Goal: Task Accomplishment & Management: Use online tool/utility

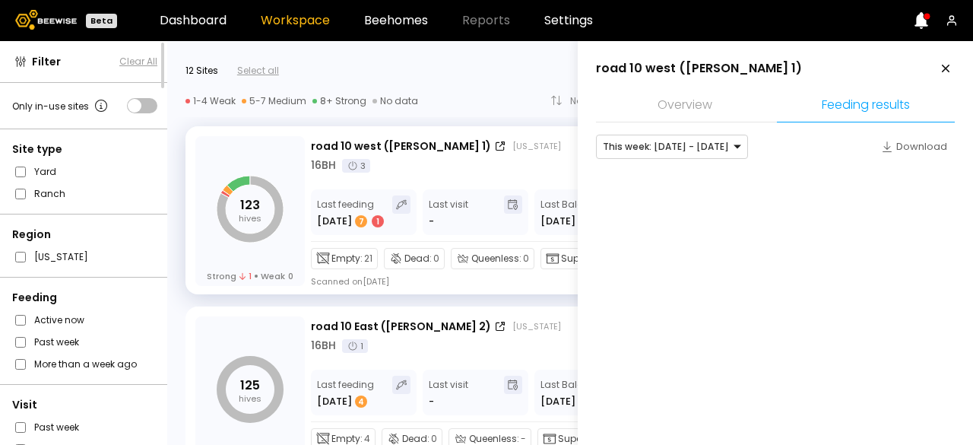
click at [943, 68] on icon at bounding box center [946, 69] width 8 height 8
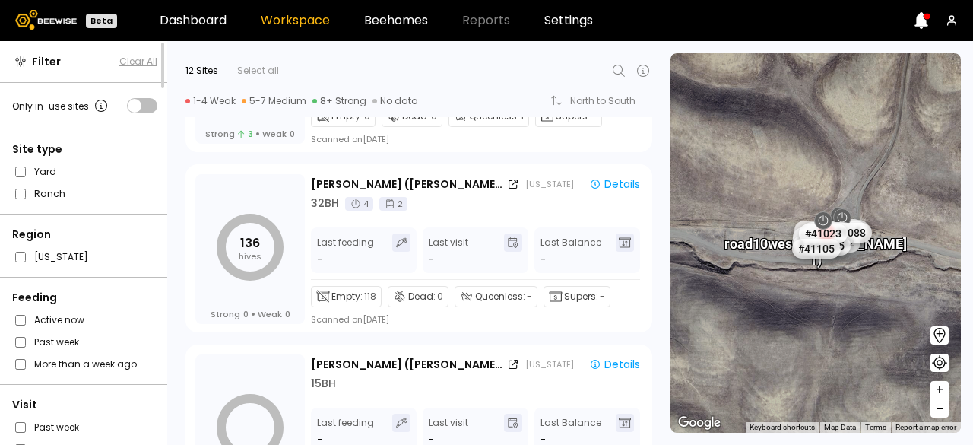
scroll to position [1846, 0]
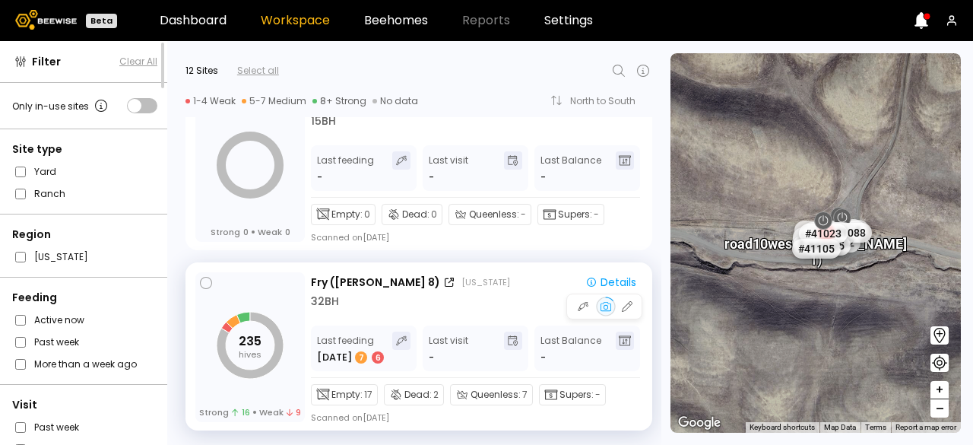
click at [213, 287] on div "235 hives Strong 16 Weak 9" at bounding box center [249, 347] width 109 height 150
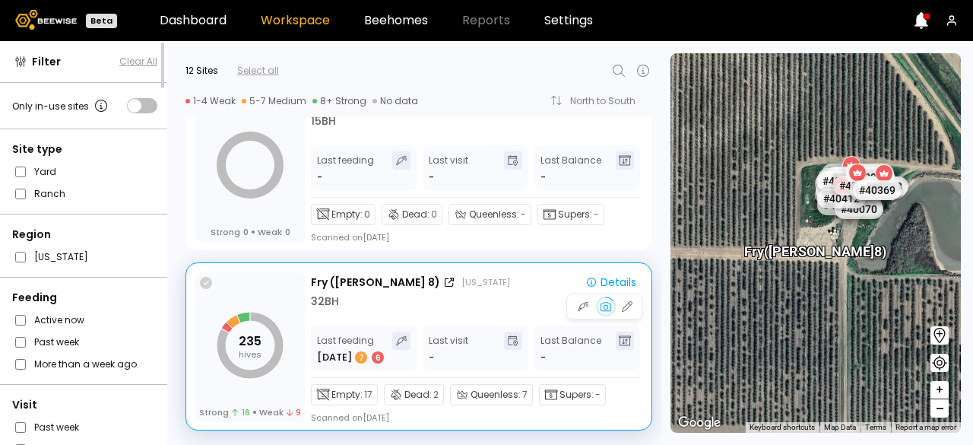
click at [200, 280] on icon at bounding box center [206, 283] width 12 height 12
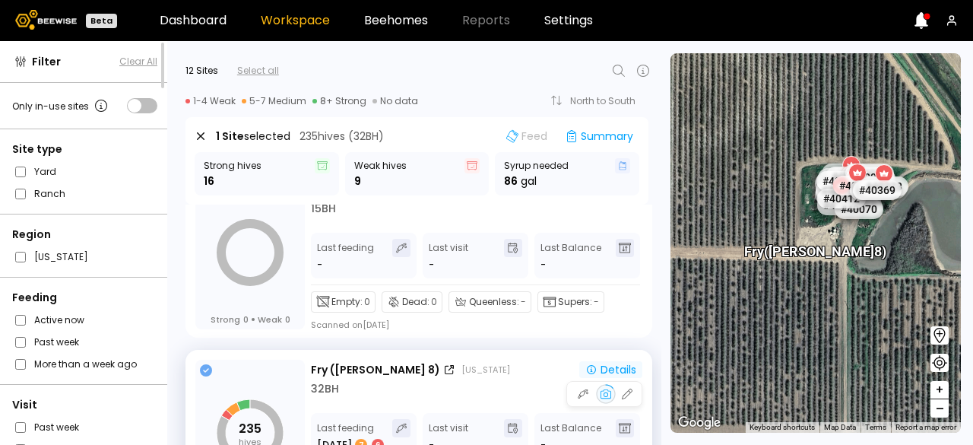
click at [624, 373] on div "Details" at bounding box center [610, 370] width 51 height 14
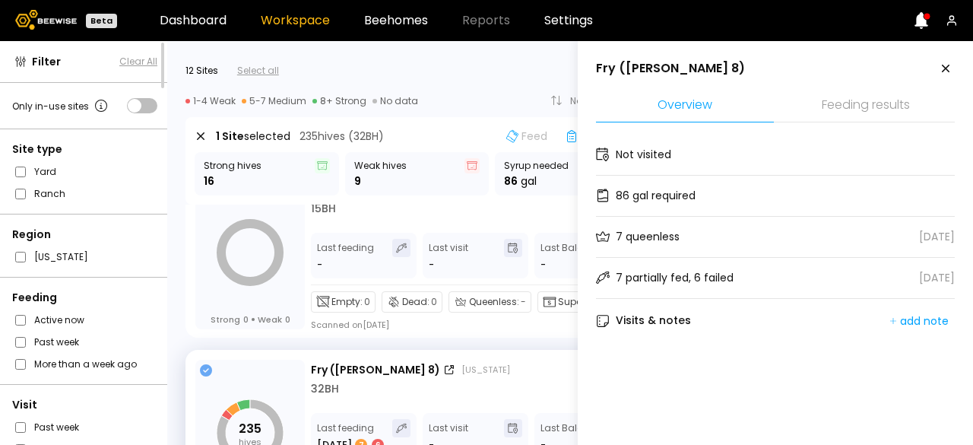
click at [894, 101] on li "Feeding results" at bounding box center [866, 106] width 178 height 33
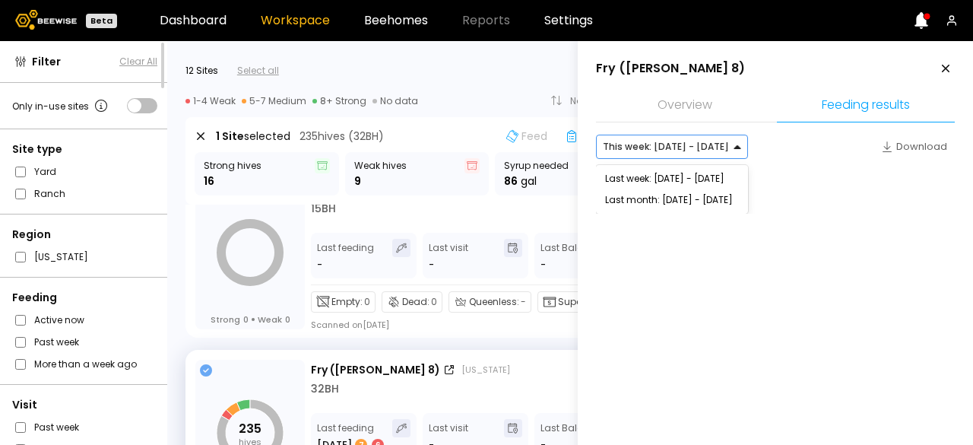
click at [719, 156] on div "This week: [DATE] - [DATE]" at bounding box center [666, 146] width 138 height 23
click at [688, 174] on div "Last week: [DATE] - [DATE]" at bounding box center [672, 178] width 134 height 9
click at [676, 149] on div at bounding box center [666, 147] width 126 height 14
click at [670, 166] on div "This week: [DATE] - [DATE] Last month: [DATE] - [DATE]" at bounding box center [672, 189] width 152 height 49
click at [670, 168] on div "This week: [DATE] - [DATE]" at bounding box center [672, 178] width 152 height 21
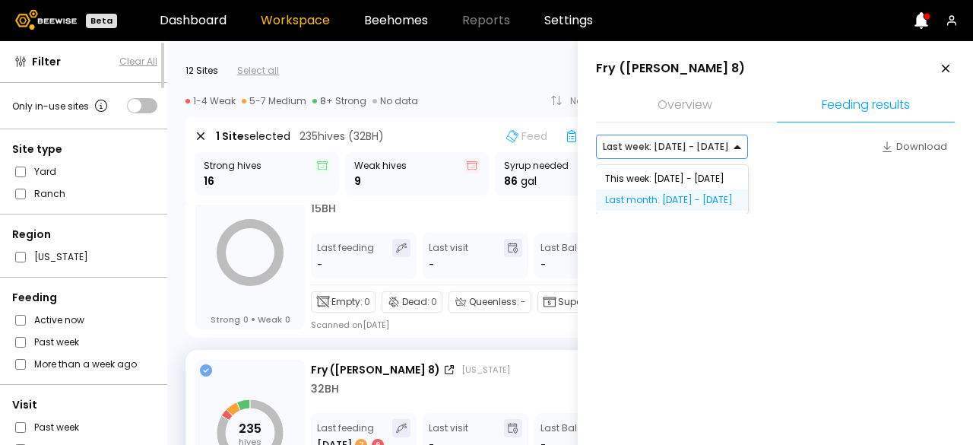
click at [654, 199] on div "Last month: [DATE] - [DATE]" at bounding box center [672, 199] width 134 height 9
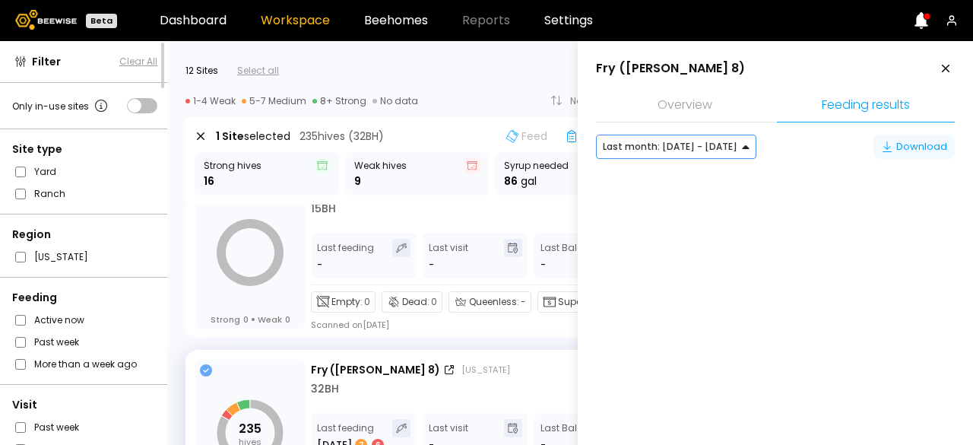
click at [923, 142] on div "Download" at bounding box center [914, 146] width 66 height 15
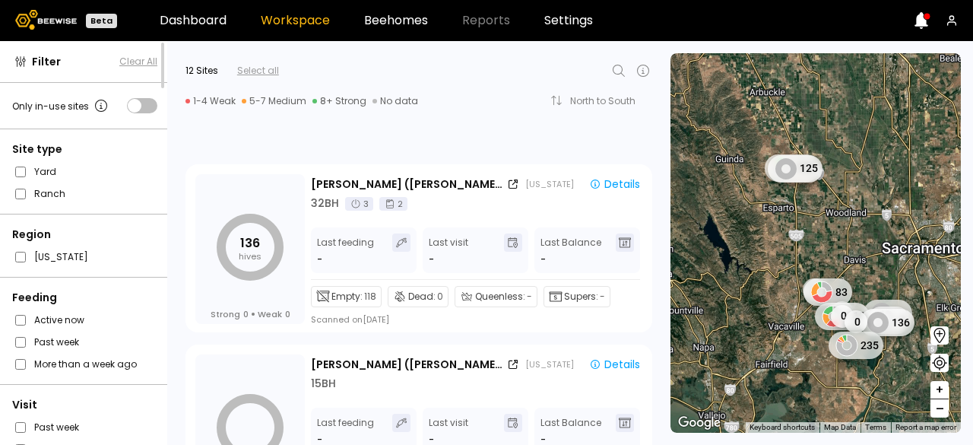
scroll to position [1846, 0]
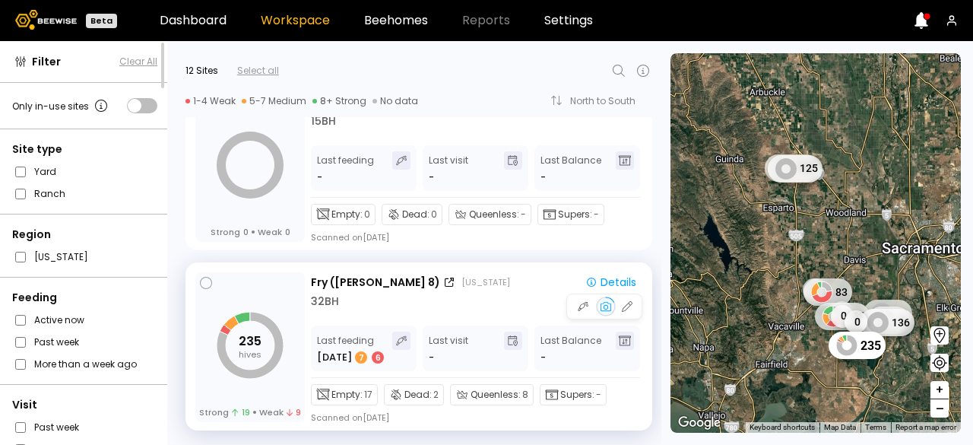
click at [242, 338] on tspan "235" at bounding box center [250, 340] width 23 height 17
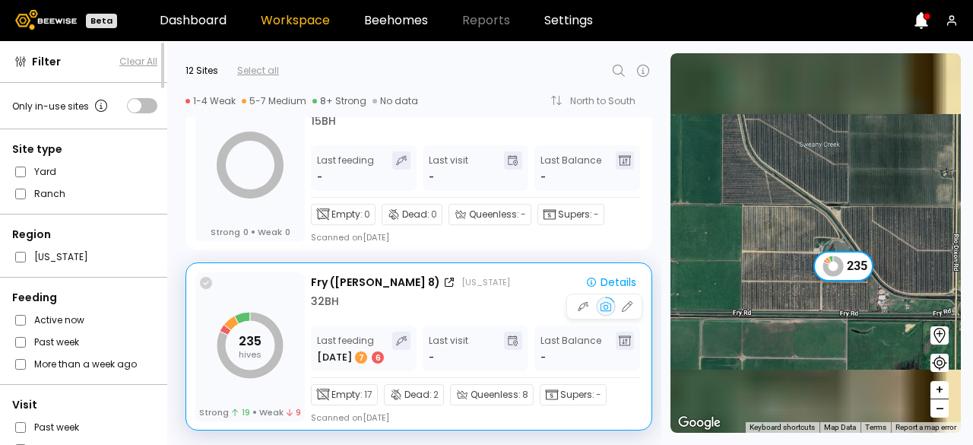
click at [208, 287] on icon at bounding box center [206, 283] width 12 height 12
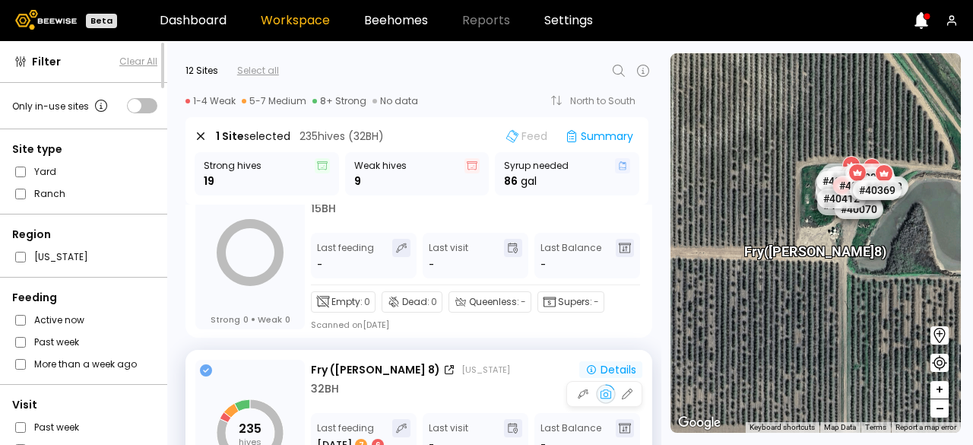
click at [614, 367] on div "Details" at bounding box center [610, 370] width 51 height 14
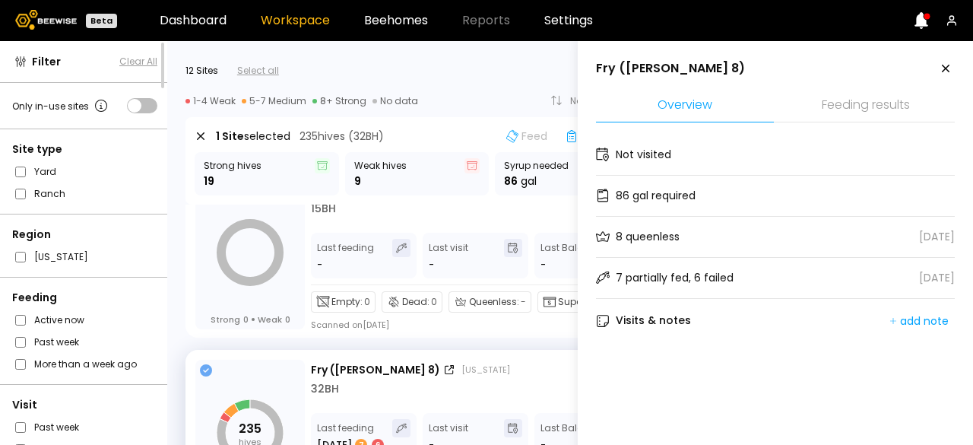
click at [882, 95] on li "Feeding results" at bounding box center [866, 106] width 178 height 33
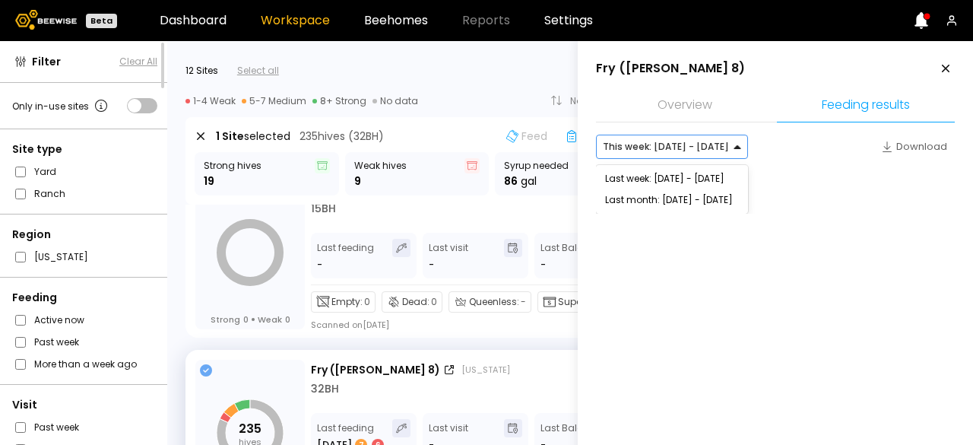
click at [712, 152] on div at bounding box center [666, 147] width 126 height 14
click at [693, 176] on div "Last week: [DATE] - [DATE]" at bounding box center [672, 178] width 134 height 9
drag, startPoint x: 673, startPoint y: 141, endPoint x: 658, endPoint y: 201, distance: 61.8
click at [658, 159] on div "option [object Object], selected. 2 results available. Use Up and Down to choos…" at bounding box center [672, 147] width 152 height 24
click at [658, 201] on div "Last month: [DATE] - [DATE]" at bounding box center [672, 199] width 134 height 9
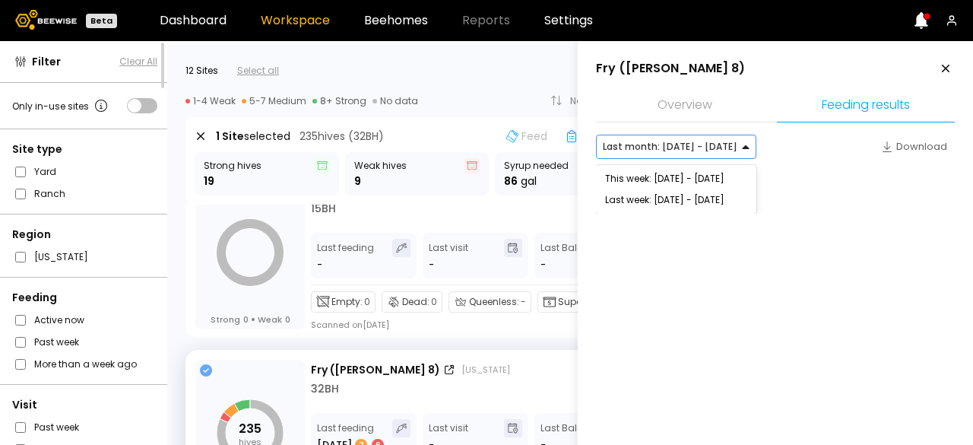
click at [680, 147] on div at bounding box center [670, 147] width 135 height 14
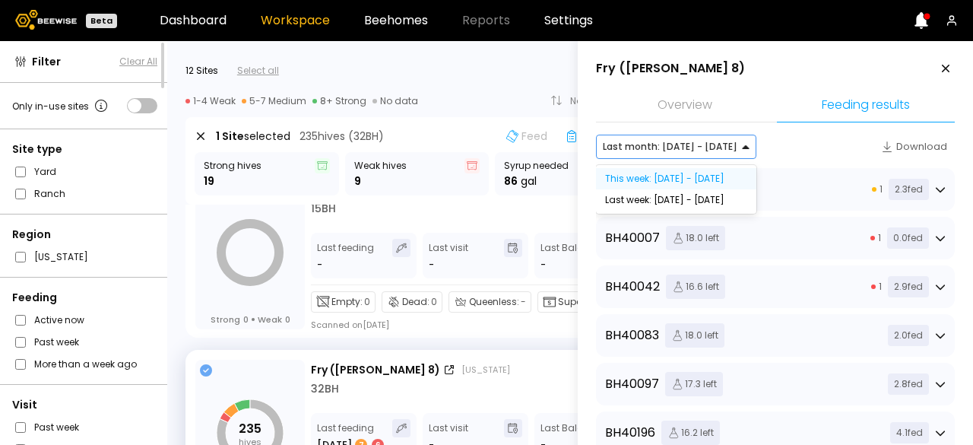
click at [678, 170] on div "This week: [DATE] - [DATE]" at bounding box center [676, 178] width 160 height 21
click at [649, 180] on div "This week: [DATE] - [DATE]" at bounding box center [676, 178] width 142 height 9
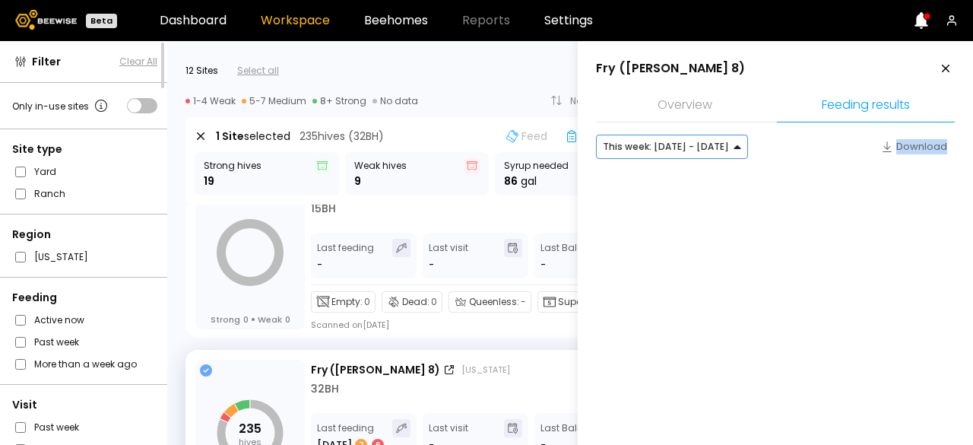
click at [649, 180] on div at bounding box center [775, 191] width 359 height 46
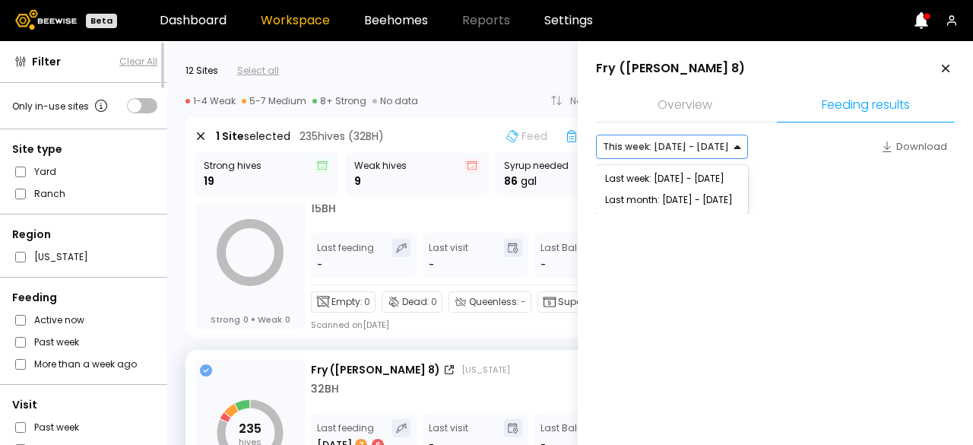
click at [677, 145] on div at bounding box center [666, 147] width 126 height 14
click at [664, 199] on div "Last month: [DATE] - [DATE]" at bounding box center [672, 199] width 134 height 9
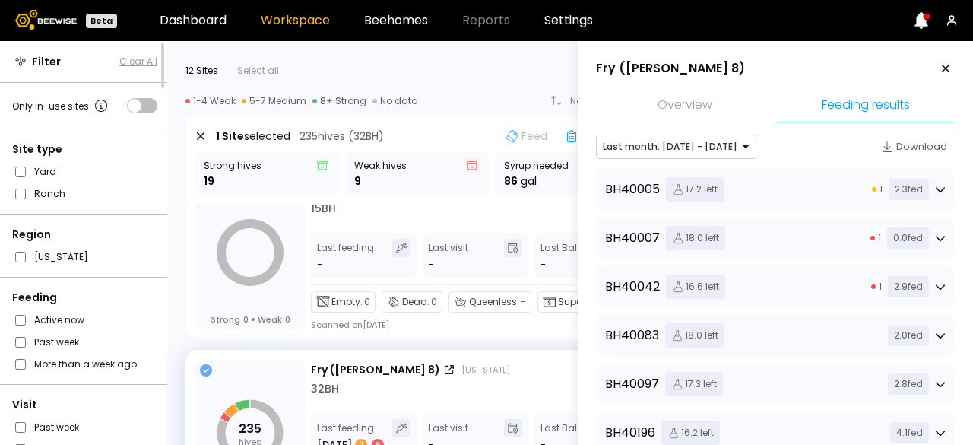
click at [664, 199] on div "BH 40005 17.2 left" at bounding box center [664, 189] width 119 height 24
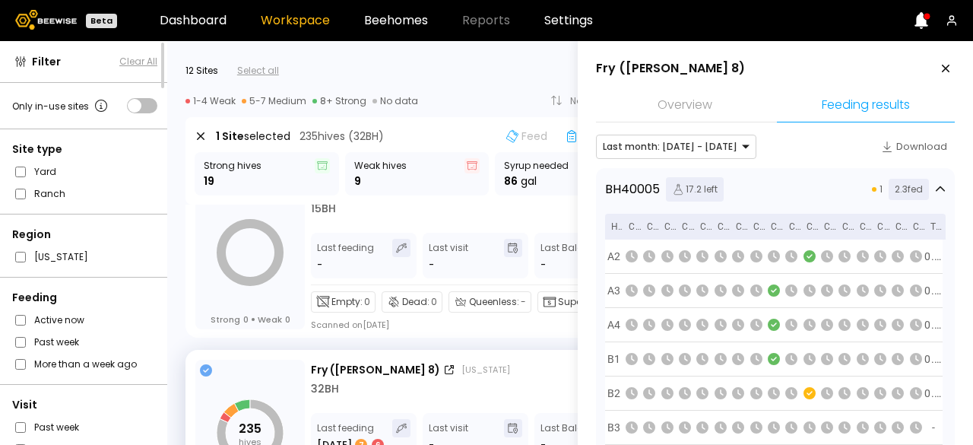
click at [643, 186] on div "BH 40005" at bounding box center [632, 189] width 55 height 18
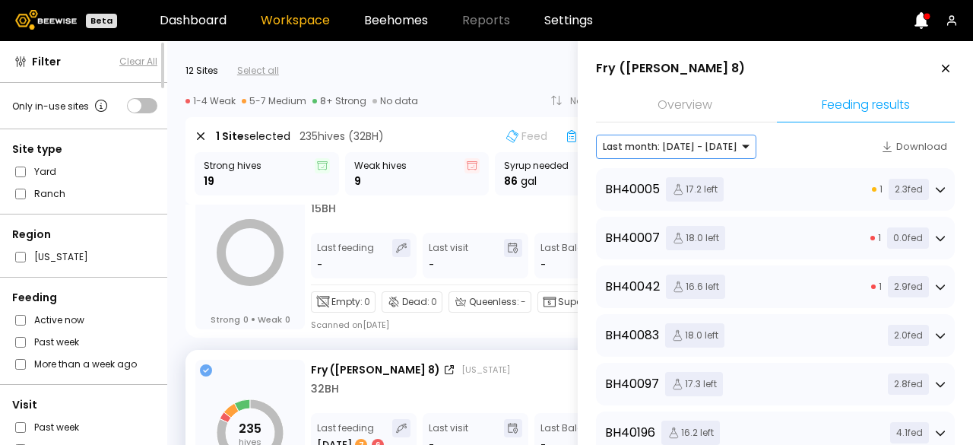
click at [645, 147] on div at bounding box center [670, 147] width 135 height 14
click at [632, 177] on div "This week: [DATE] - [DATE]" at bounding box center [676, 178] width 142 height 9
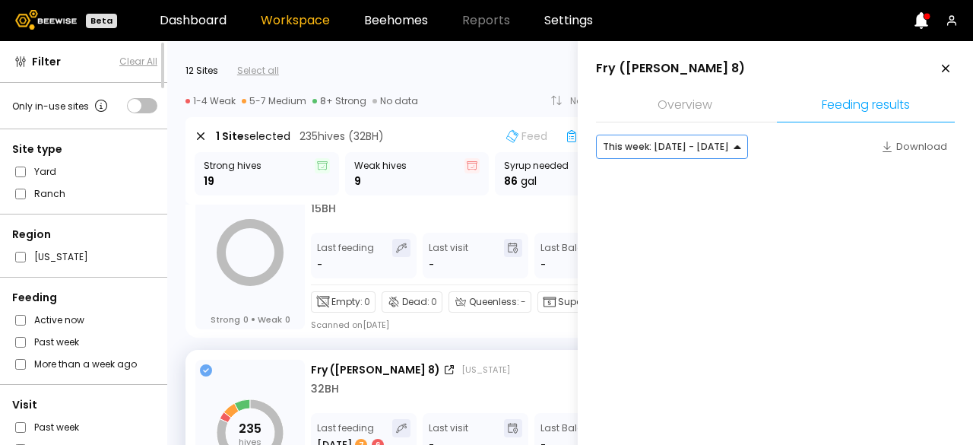
click at [632, 177] on div at bounding box center [775, 191] width 359 height 46
click at [647, 147] on div at bounding box center [666, 147] width 126 height 14
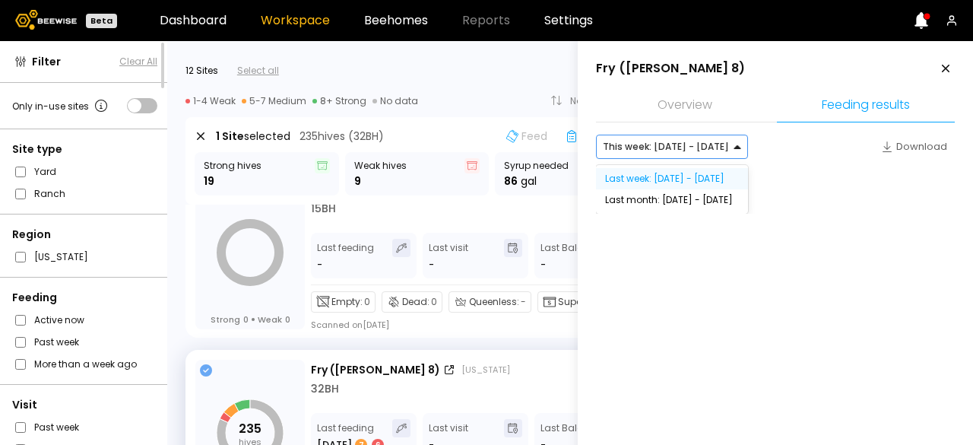
click at [642, 188] on div "Last week: [DATE] - [DATE]" at bounding box center [672, 178] width 152 height 21
click at [651, 176] on div "Last week: [DATE] - [DATE]" at bounding box center [672, 178] width 134 height 9
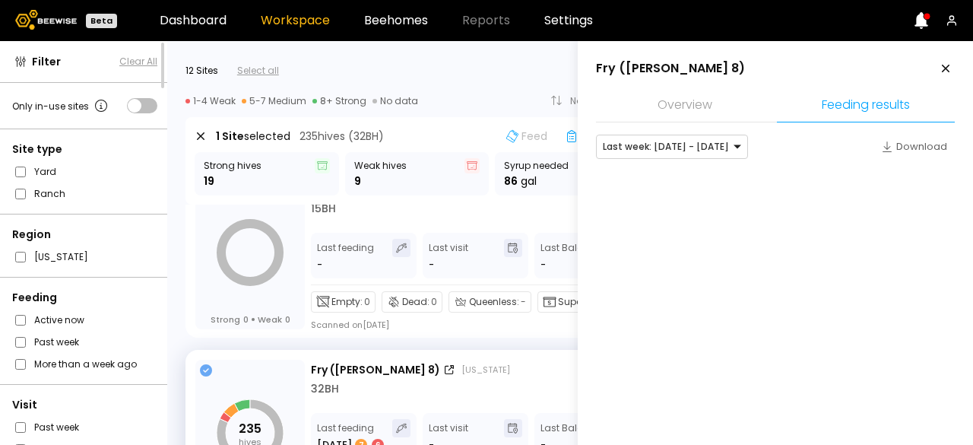
click at [651, 176] on div at bounding box center [775, 191] width 359 height 46
click at [661, 140] on div at bounding box center [666, 147] width 126 height 14
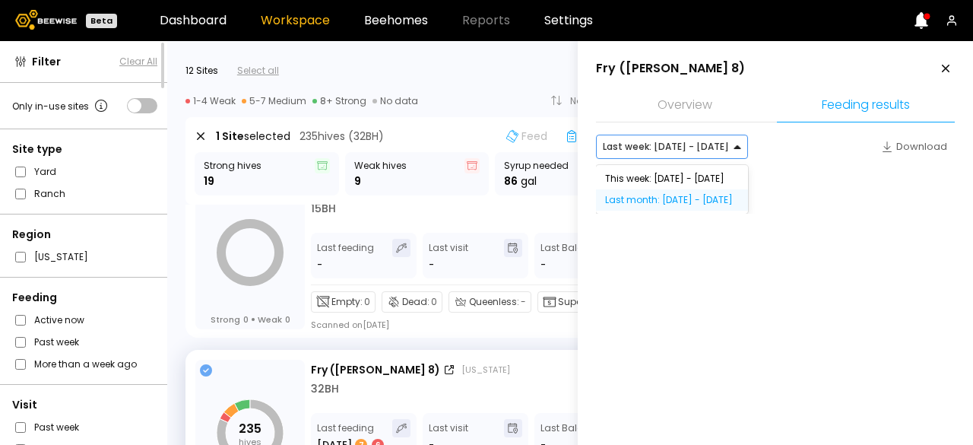
click at [642, 204] on div "Last month: [DATE] - [DATE]" at bounding box center [672, 199] width 134 height 9
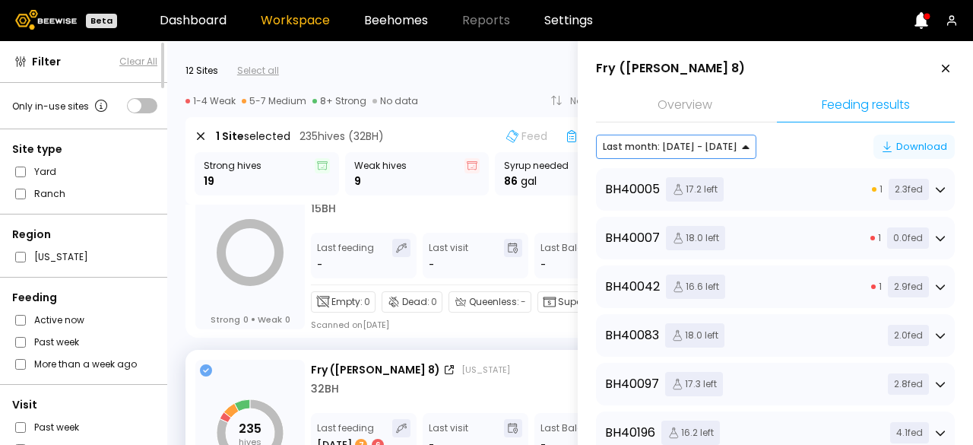
click at [896, 150] on div "Download" at bounding box center [914, 146] width 66 height 15
click at [841, 338] on div "BH 40083 18.0 left 2.0 fed" at bounding box center [775, 335] width 341 height 24
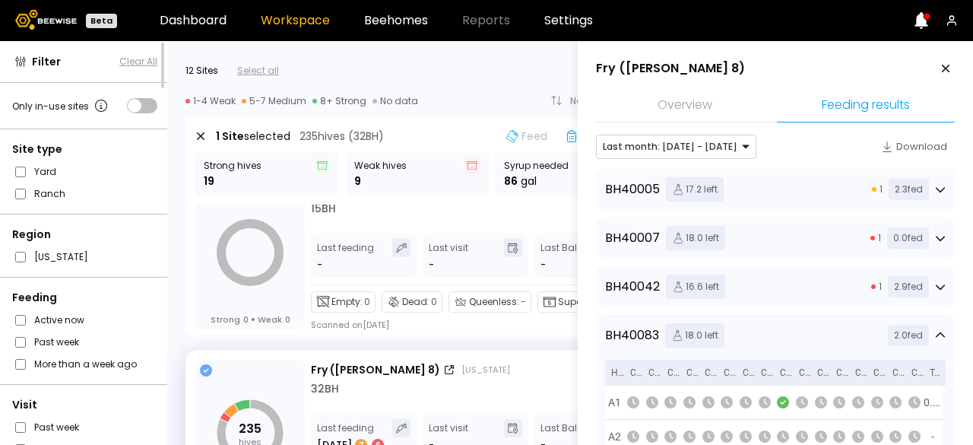
click at [943, 71] on icon at bounding box center [946, 68] width 18 height 18
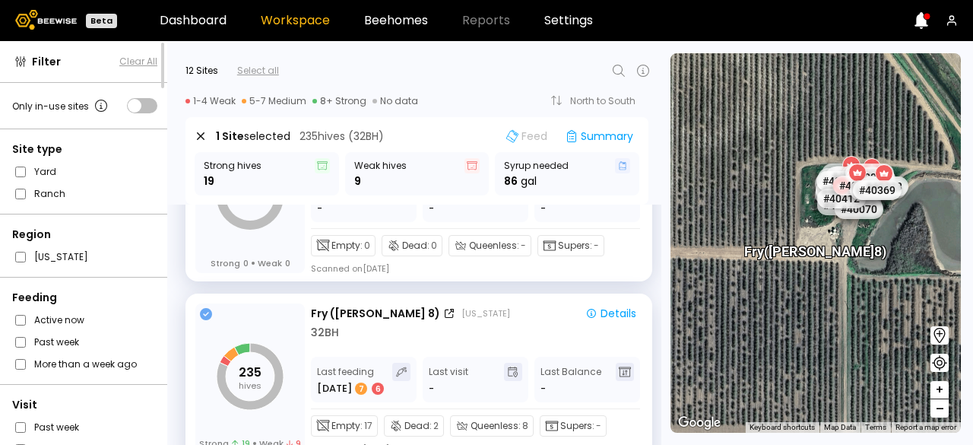
scroll to position [1903, 0]
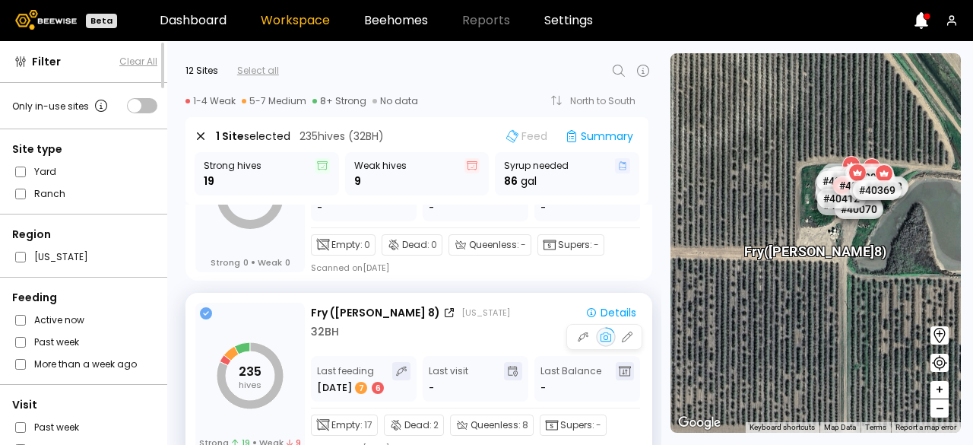
click at [198, 300] on div "235 hives Strong 19 Weak 9 Fry (Dixon 8) California Details 32 BH Last feeding …" at bounding box center [418, 377] width 467 height 168
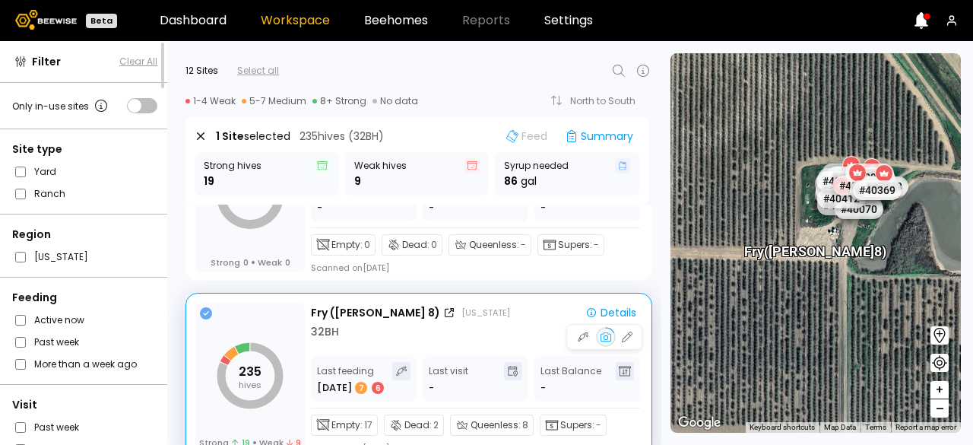
click at [208, 311] on icon at bounding box center [206, 313] width 12 height 12
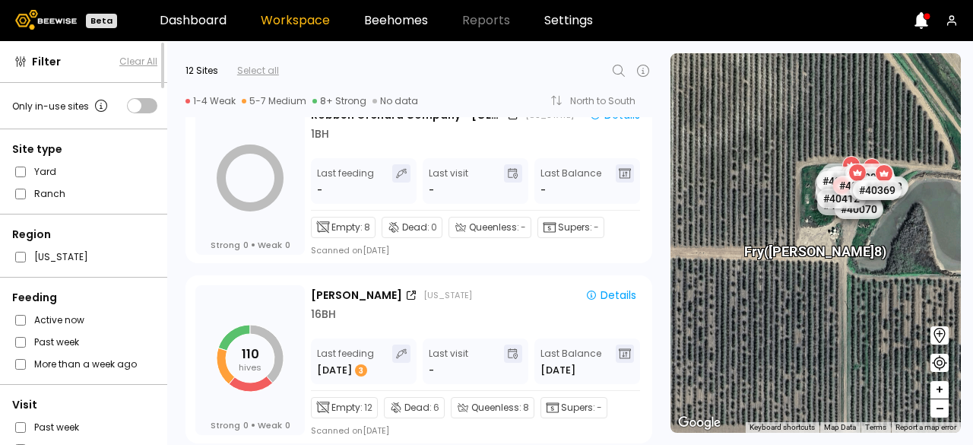
scroll to position [929, 0]
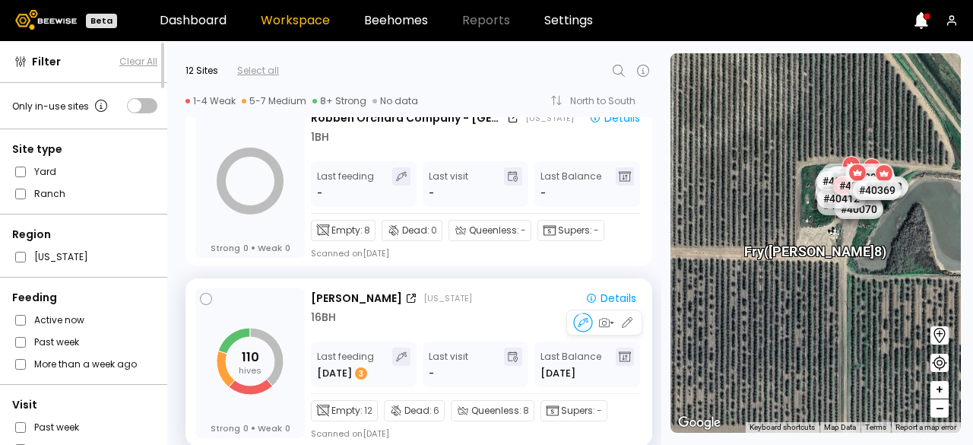
click at [245, 348] on tspan "110" at bounding box center [250, 356] width 17 height 17
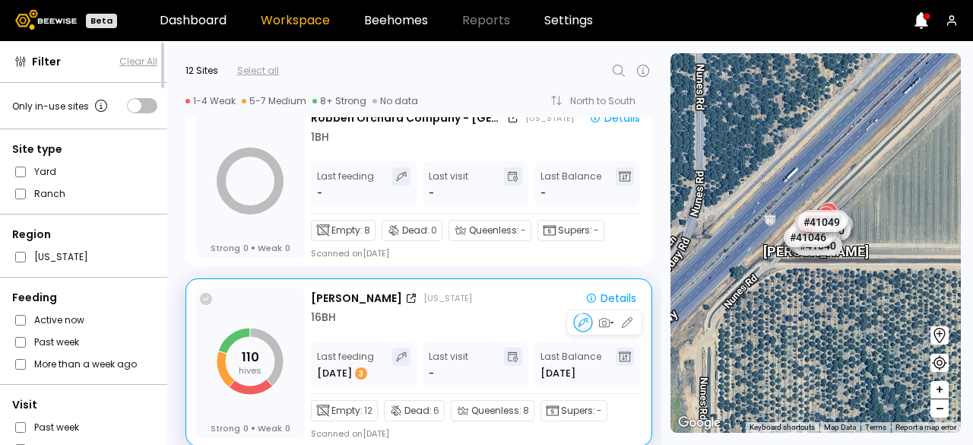
click at [204, 302] on icon at bounding box center [206, 299] width 12 height 12
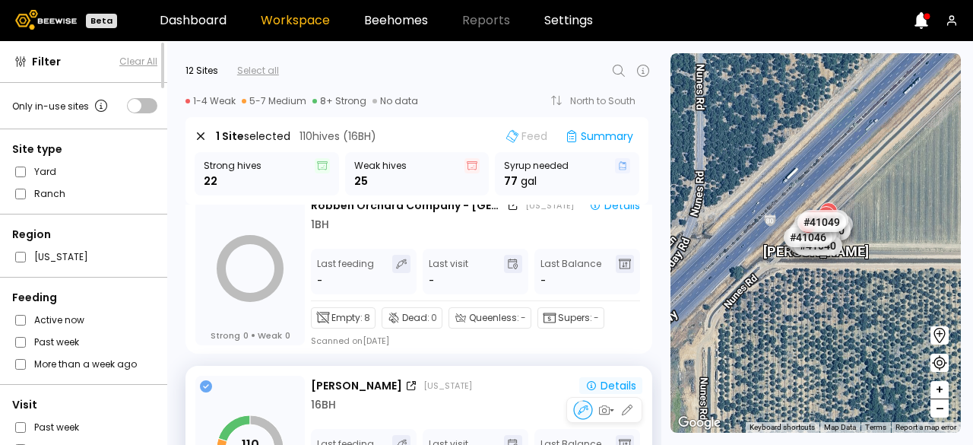
click at [607, 385] on div "Details" at bounding box center [610, 386] width 51 height 14
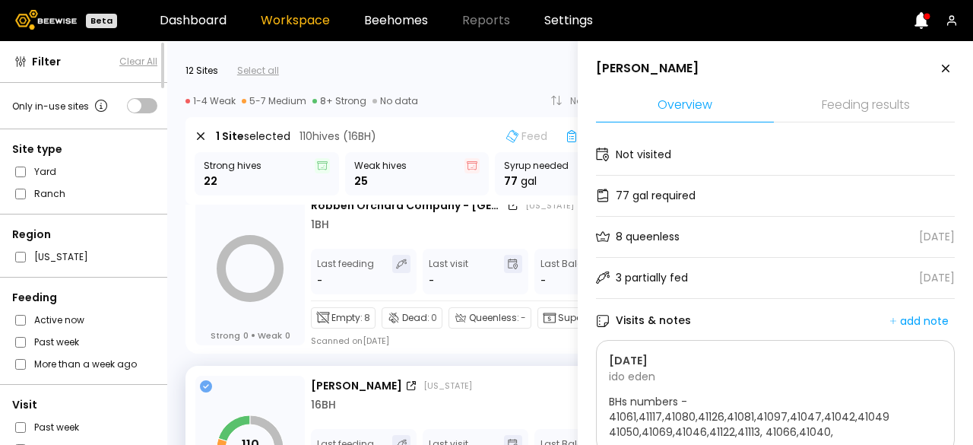
click at [882, 110] on li "Feeding results" at bounding box center [866, 106] width 178 height 33
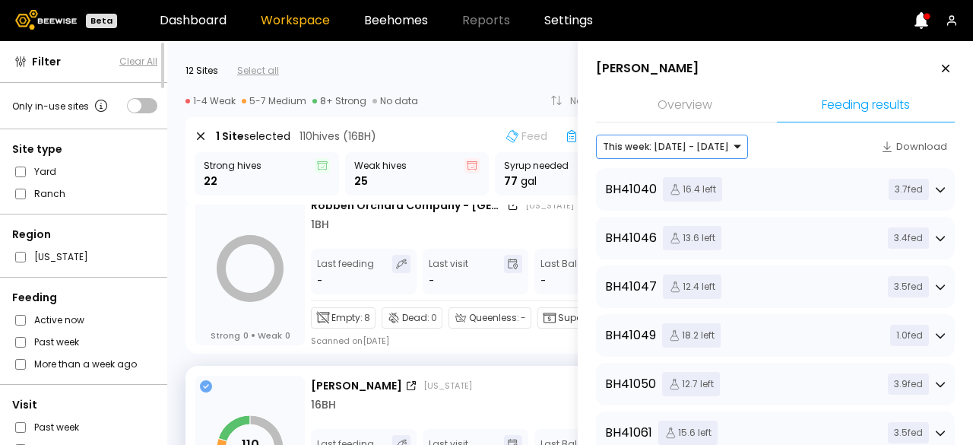
click at [683, 147] on div at bounding box center [666, 147] width 126 height 14
click at [918, 147] on div "Download" at bounding box center [914, 146] width 66 height 15
click at [845, 291] on div "BH 41047 12.4 left 3.5 fed" at bounding box center [775, 286] width 341 height 24
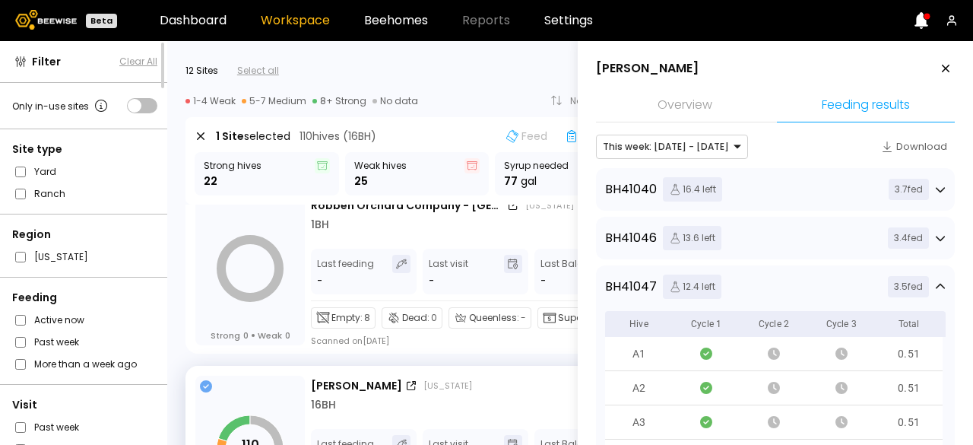
click at [867, 96] on li "Feeding results" at bounding box center [866, 106] width 178 height 33
click at [961, 349] on aside "Nunes Overview Feeding results This week: Sep 28 - Oct 04 Download BH 41040 16.…" at bounding box center [775, 263] width 395 height 445
click at [937, 68] on icon at bounding box center [946, 68] width 18 height 18
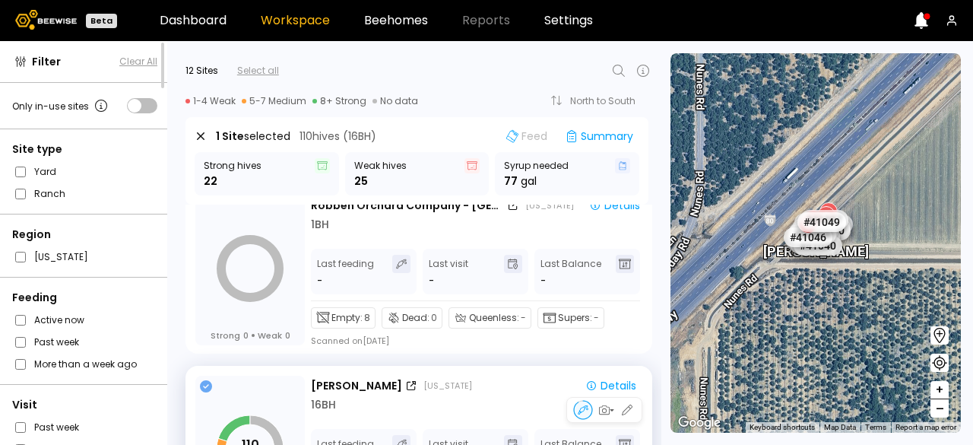
click at [206, 383] on icon at bounding box center [206, 386] width 12 height 12
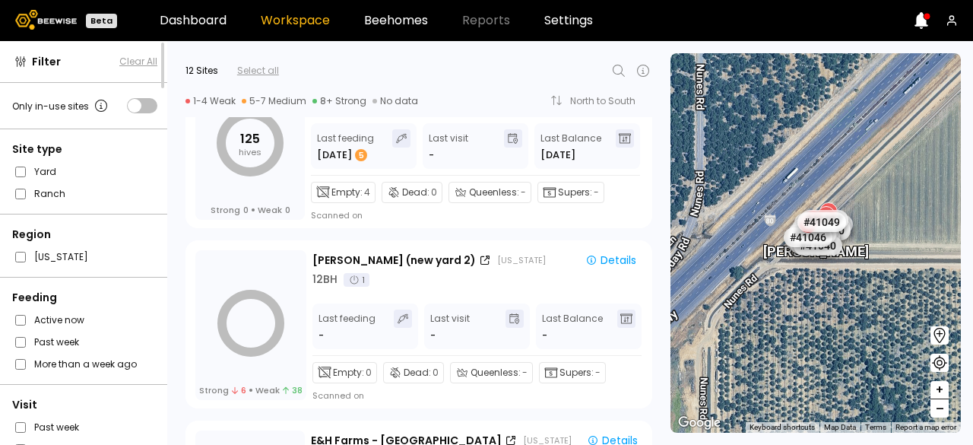
scroll to position [243, 0]
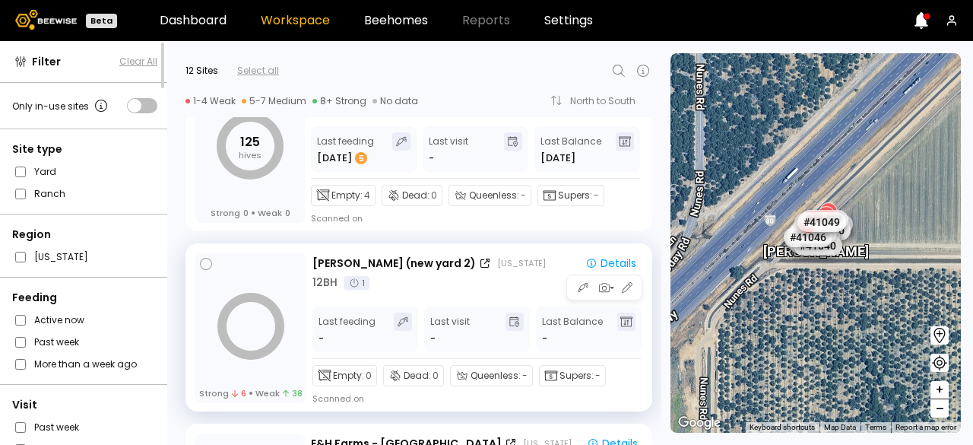
click at [284, 267] on div "Strong 6 Weak 38" at bounding box center [250, 328] width 111 height 150
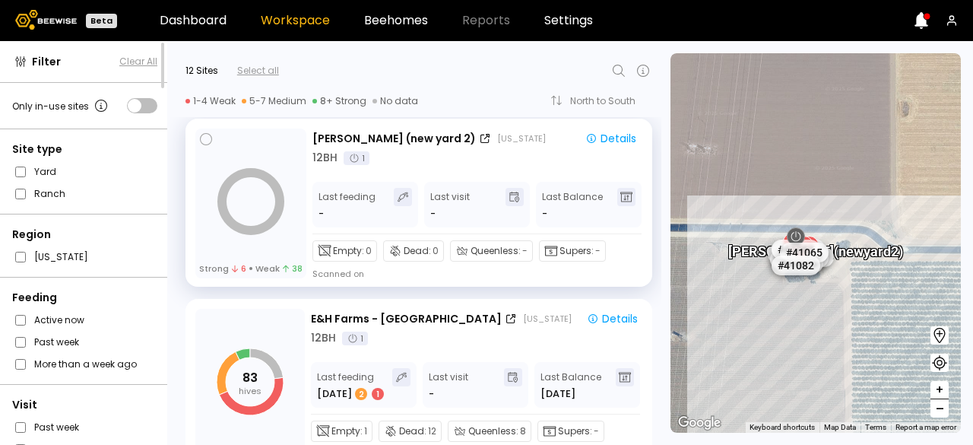
scroll to position [373, 0]
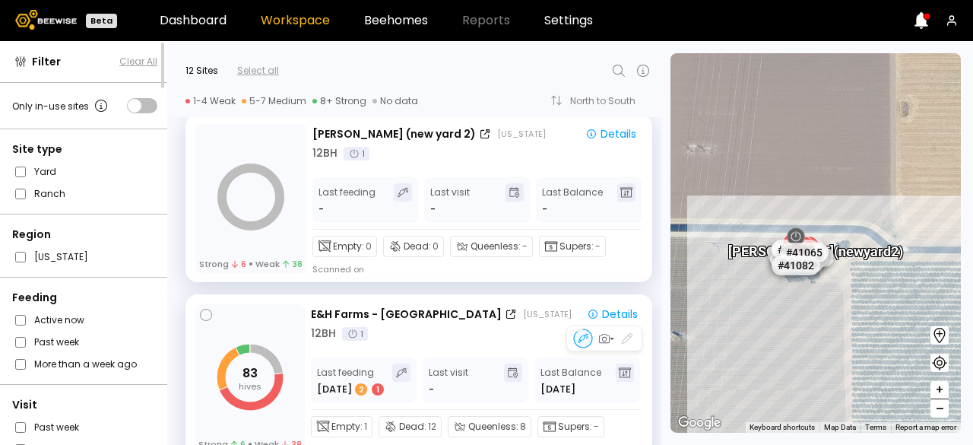
click at [249, 315] on div "83 hives Strong 6 Weak 38" at bounding box center [249, 379] width 109 height 150
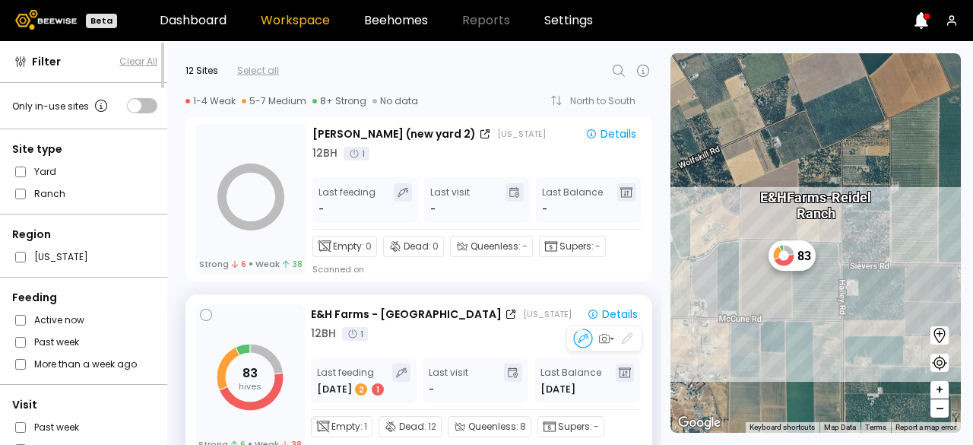
click at [211, 322] on div "83 hives Strong 6 Weak 38" at bounding box center [249, 379] width 109 height 150
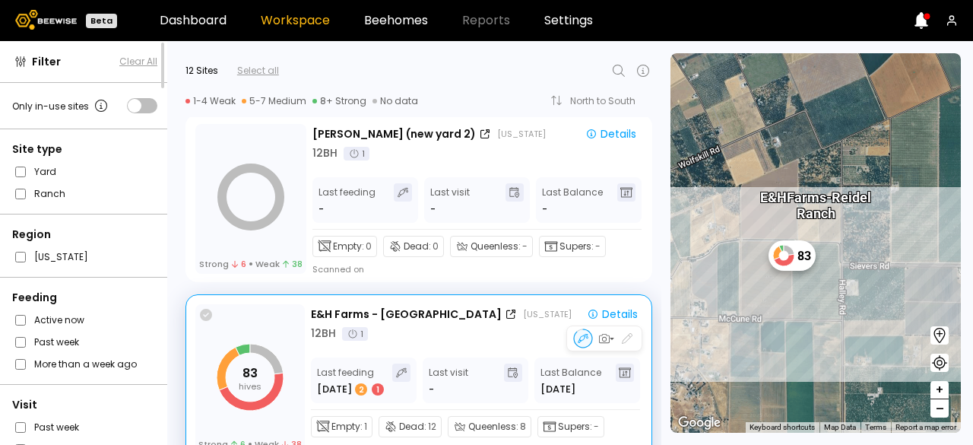
click at [208, 319] on icon at bounding box center [206, 315] width 12 height 12
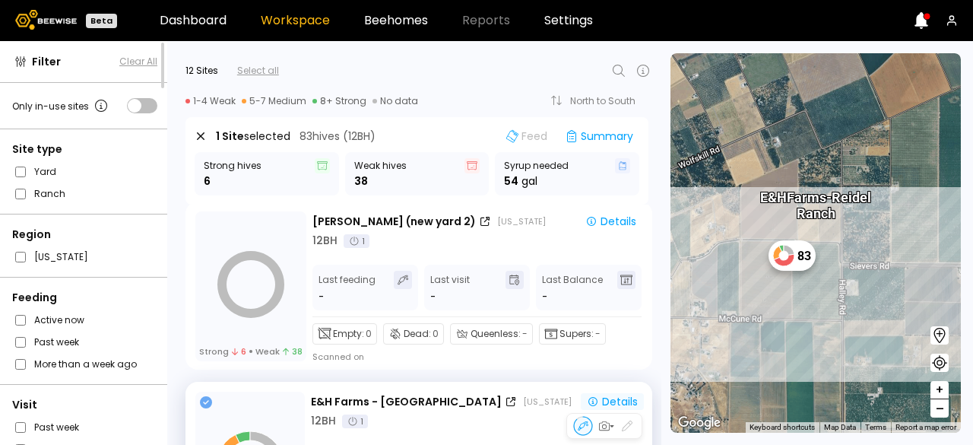
click at [597, 398] on div "Details" at bounding box center [612, 402] width 51 height 14
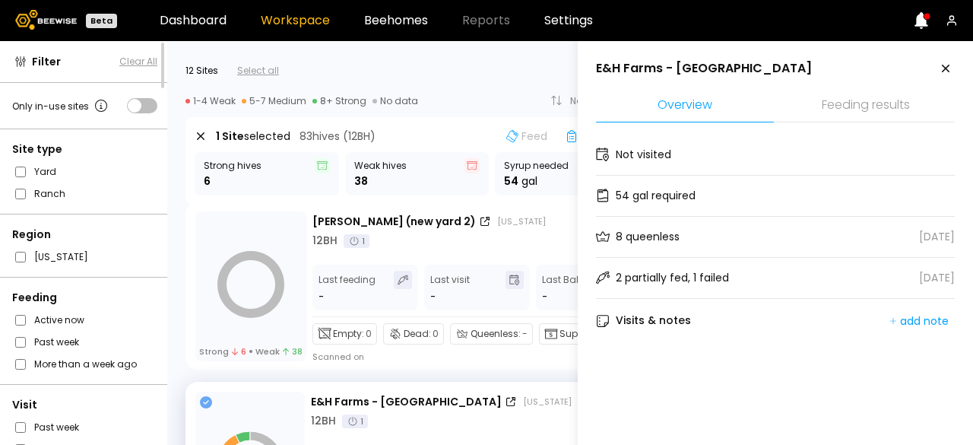
click at [874, 113] on li "Feeding results" at bounding box center [866, 106] width 178 height 33
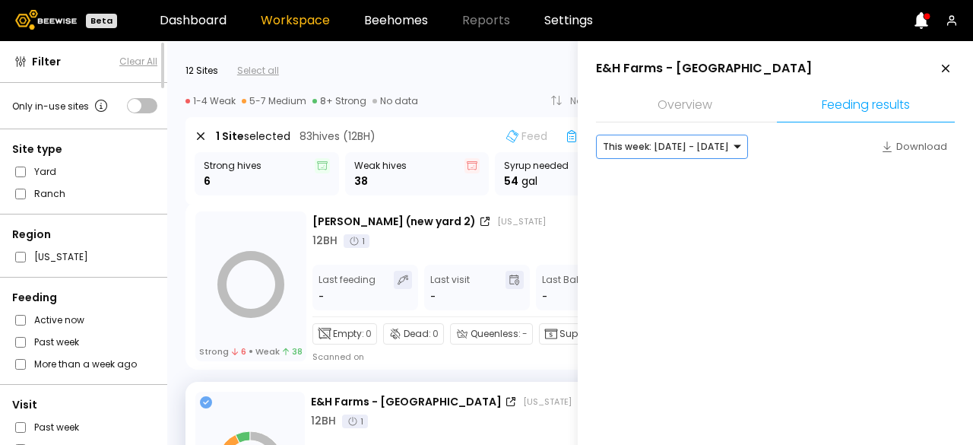
click at [658, 140] on div at bounding box center [666, 147] width 126 height 14
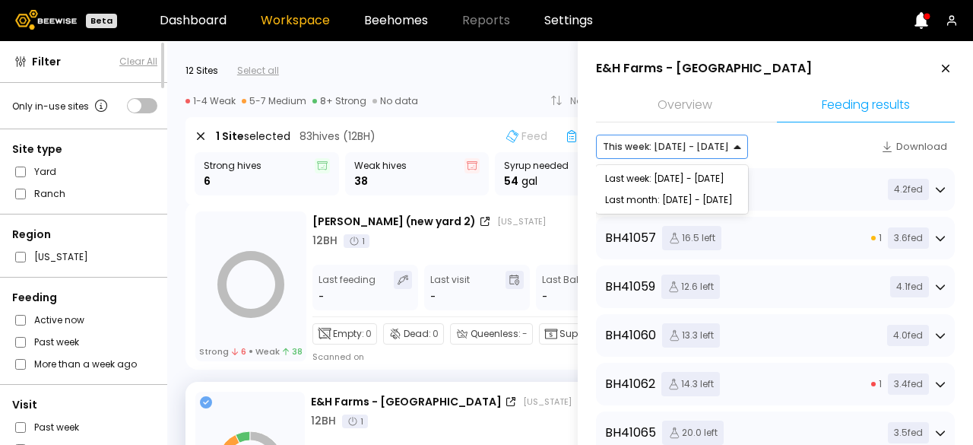
click at [649, 176] on div "Last week: [DATE] - [DATE]" at bounding box center [672, 178] width 134 height 9
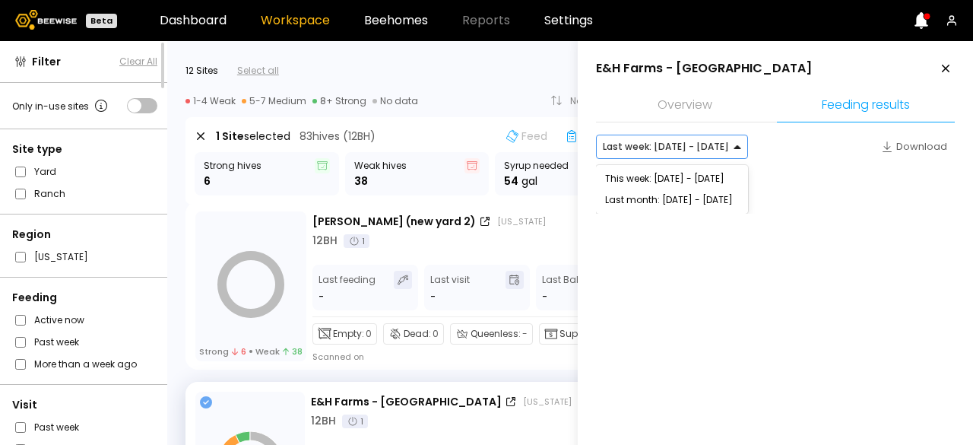
click at [663, 138] on div "Last week: [DATE] - [DATE]" at bounding box center [666, 146] width 138 height 23
click at [653, 179] on div "This week: [DATE] - [DATE]" at bounding box center [672, 178] width 134 height 9
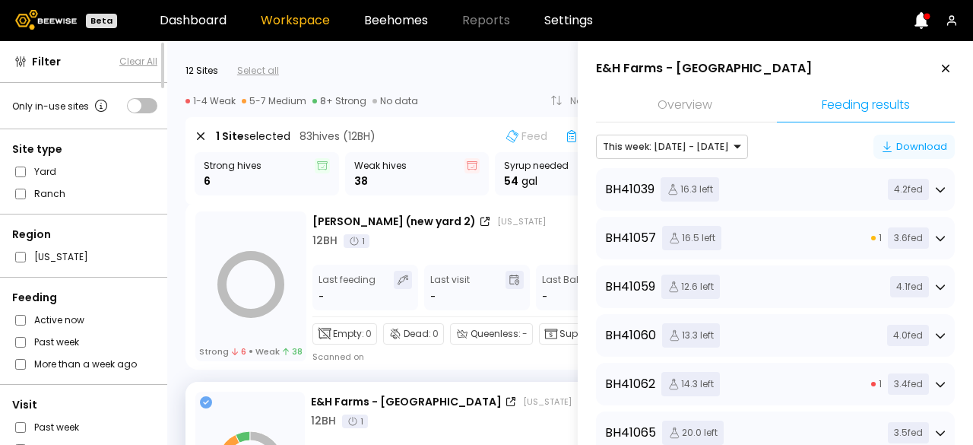
click at [897, 143] on div "Download" at bounding box center [914, 146] width 66 height 15
click at [942, 66] on icon at bounding box center [946, 68] width 18 height 18
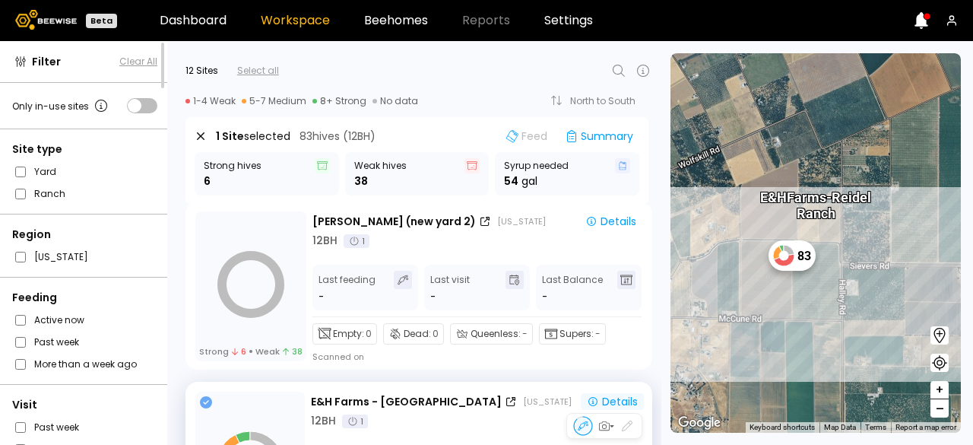
click at [598, 398] on div "Details" at bounding box center [612, 402] width 51 height 14
